Goal: Navigation & Orientation: Find specific page/section

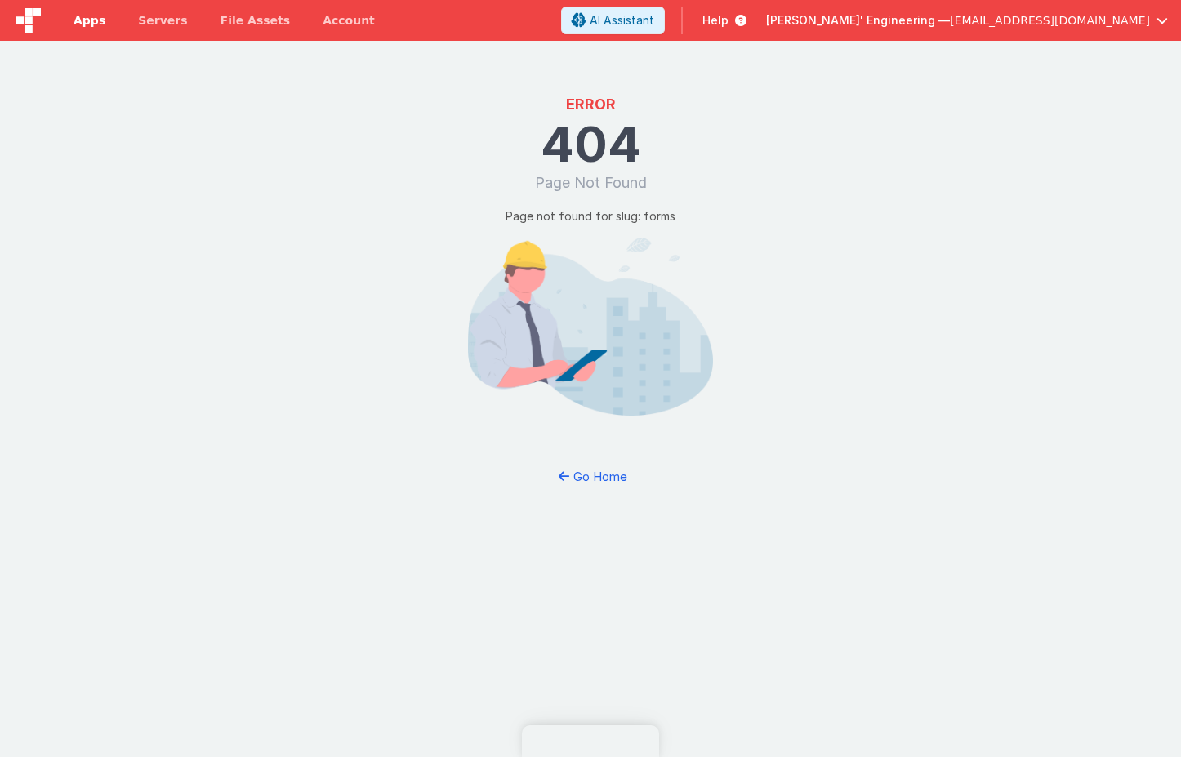
click at [100, 24] on span "Apps" at bounding box center [89, 20] width 32 height 16
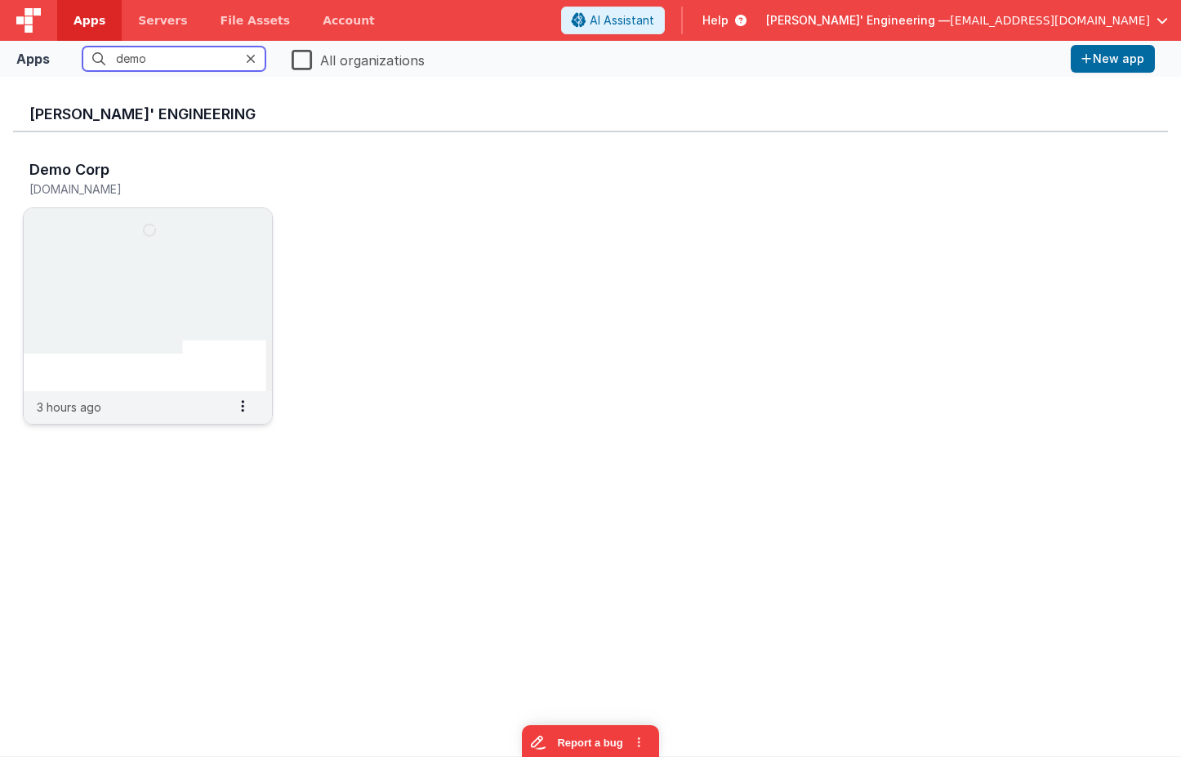
type input "demo"
click at [129, 199] on div "Demo Corp [DOMAIN_NAME]" at bounding box center [130, 181] width 202 height 39
click at [132, 266] on img at bounding box center [148, 299] width 248 height 183
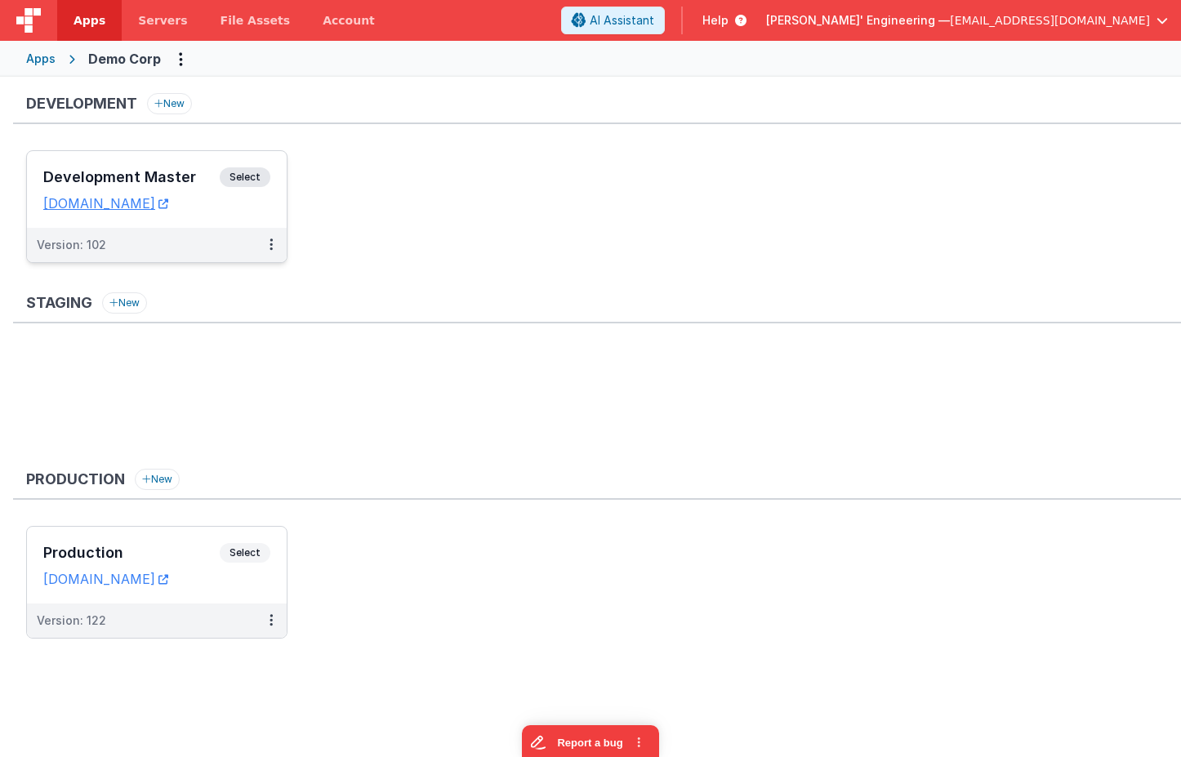
click at [258, 168] on span "Select" at bounding box center [245, 177] width 51 height 20
